Goal: Book appointment/travel/reservation

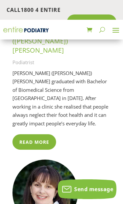
scroll to position [3351, 0]
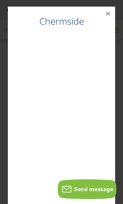
scroll to position [3339, 0]
click at [110, 14] on button "×" at bounding box center [108, 14] width 14 height 14
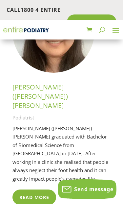
scroll to position [3298, 0]
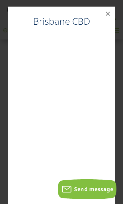
scroll to position [3284, 0]
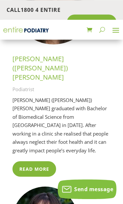
scroll to position [3324, 0]
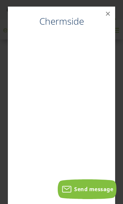
scroll to position [3311, 0]
click at [110, 17] on button "×" at bounding box center [108, 14] width 14 height 14
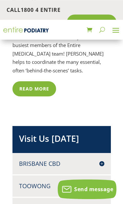
scroll to position [3591, 0]
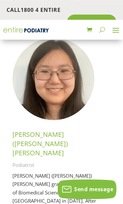
scroll to position [3256, 0]
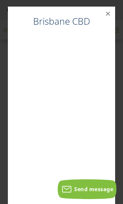
scroll to position [0, 0]
click at [107, 18] on div "Brisbane CBD ×" at bounding box center [61, 109] width 107 height 204
click at [106, 13] on button "×" at bounding box center [108, 14] width 14 height 14
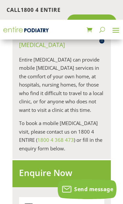
scroll to position [4104, 0]
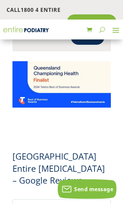
scroll to position [4357, 0]
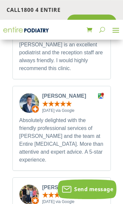
scroll to position [5551, 0]
